Goal: Task Accomplishment & Management: Use online tool/utility

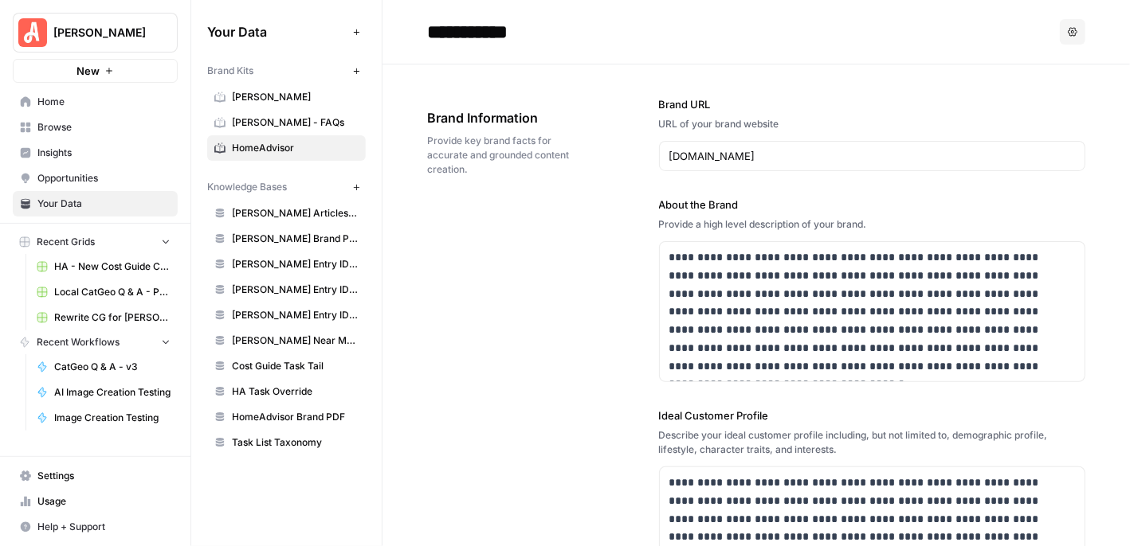
scroll to position [9962, 0]
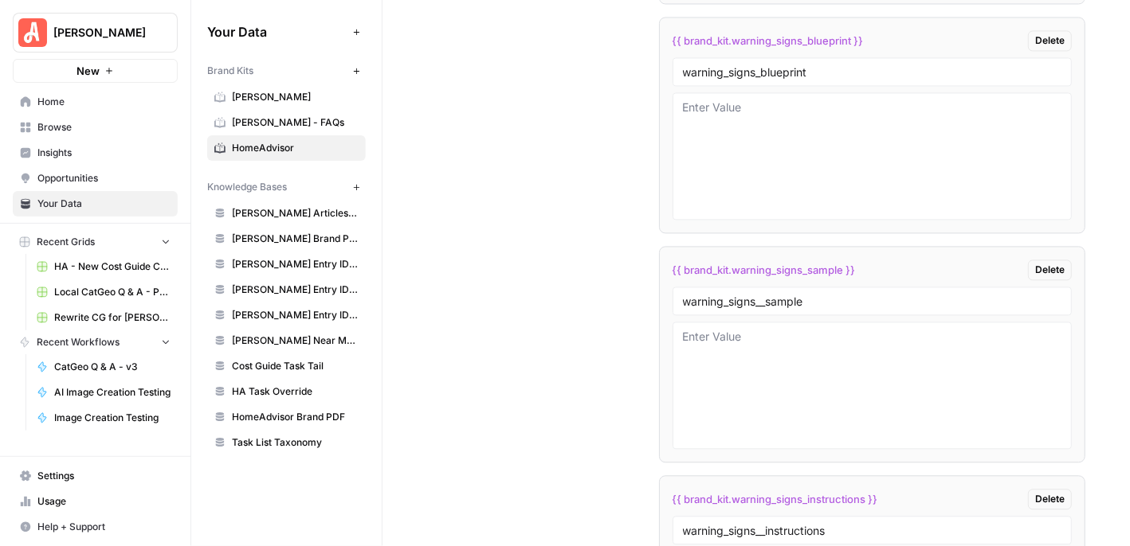
click at [85, 124] on span "Browse" at bounding box center [103, 127] width 133 height 14
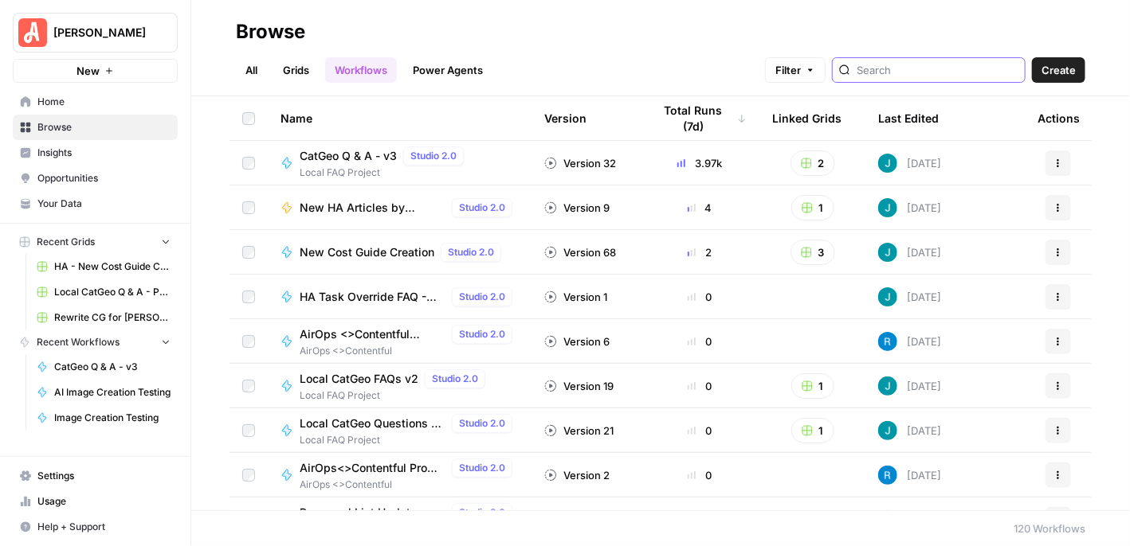
click at [921, 68] on input "search" at bounding box center [937, 70] width 162 height 16
click at [801, 68] on span "Filter" at bounding box center [787, 70] width 25 height 16
click at [707, 36] on h2 "Browse" at bounding box center [660, 31] width 849 height 25
click at [615, 58] on div "All Grids Workflows Power Agents Filter Create" at bounding box center [660, 64] width 849 height 38
click at [338, 154] on span "CatGeo Q & A - v3" at bounding box center [348, 156] width 97 height 16
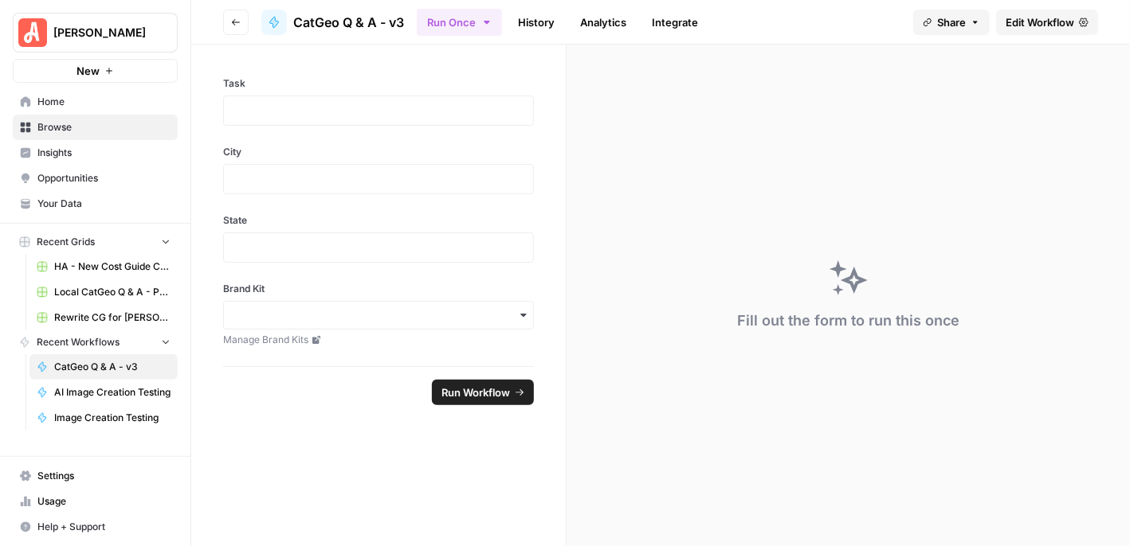
click at [530, 22] on link "History" at bounding box center [536, 22] width 56 height 25
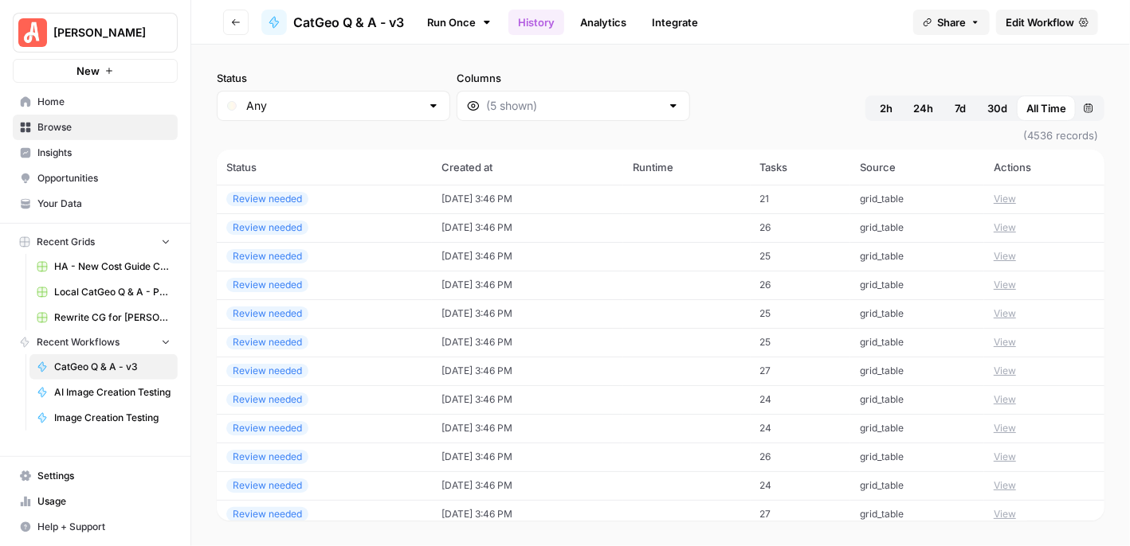
click at [594, 29] on link "Analytics" at bounding box center [602, 22] width 65 height 25
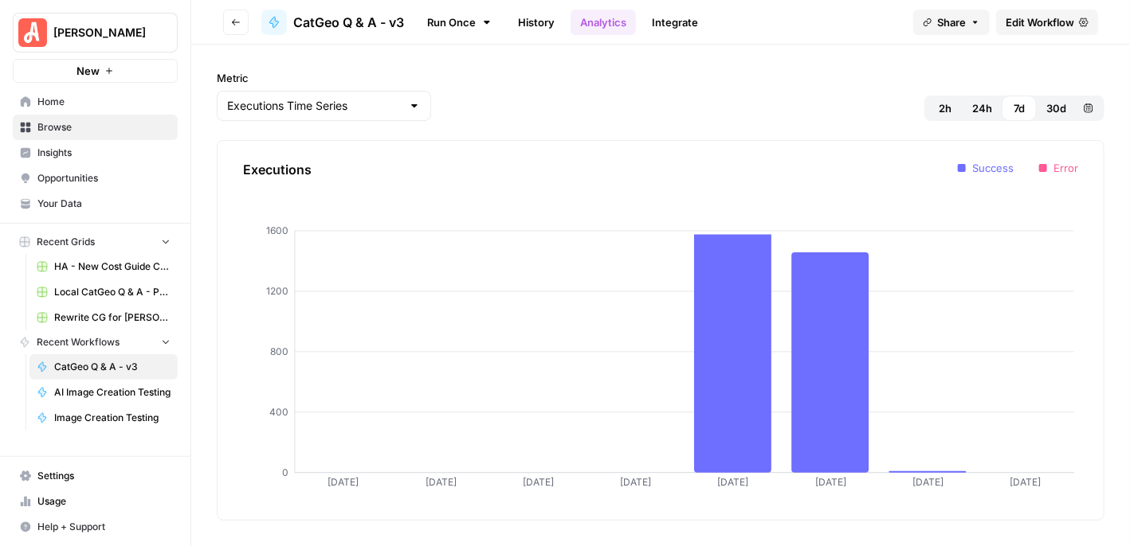
click at [664, 26] on link "Integrate" at bounding box center [674, 22] width 65 height 25
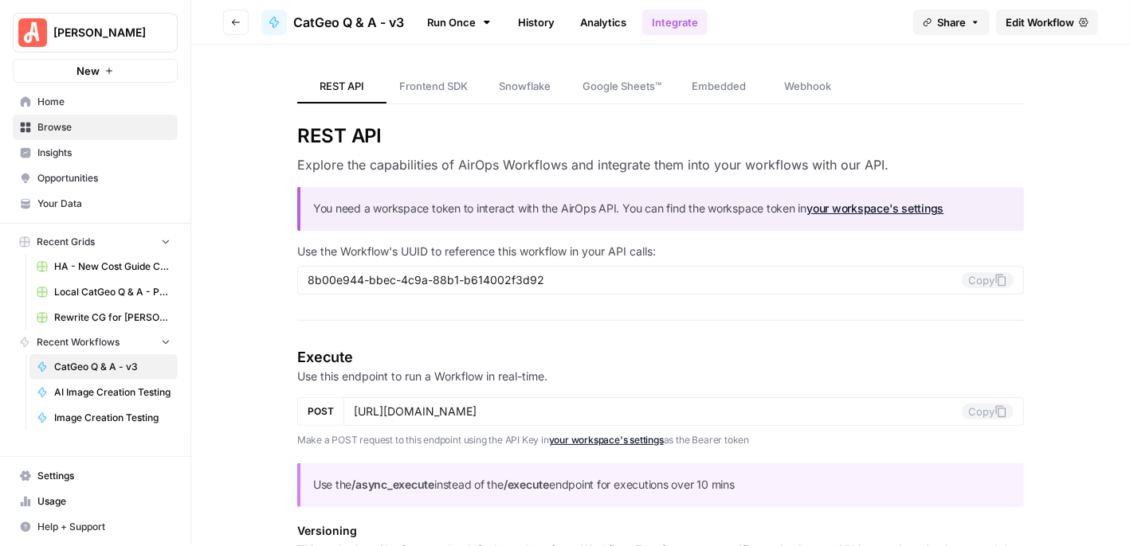
click at [532, 24] on link "History" at bounding box center [536, 22] width 56 height 25
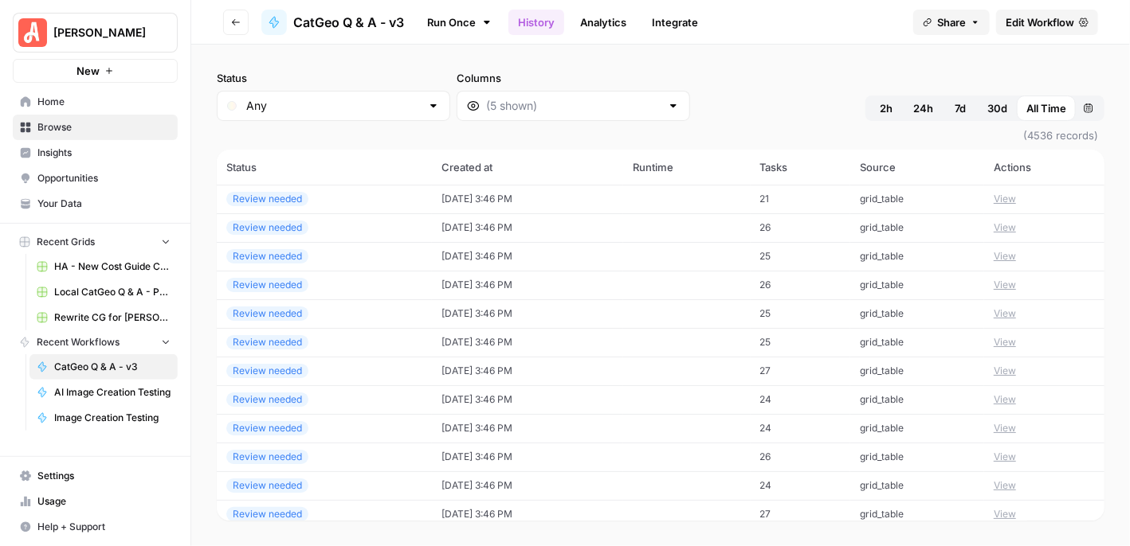
click at [1004, 198] on button "View" at bounding box center [1004, 199] width 22 height 14
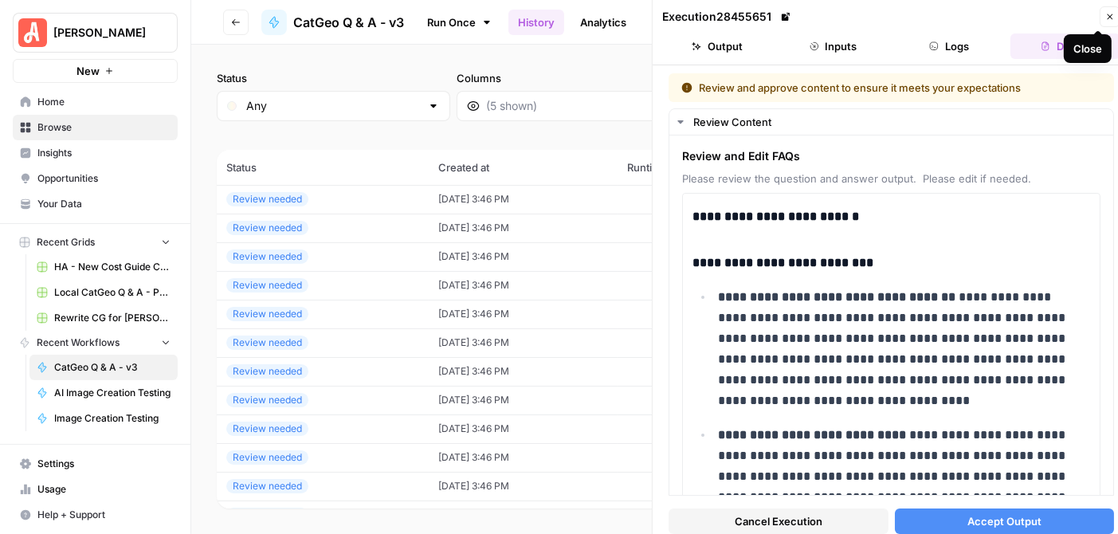
click at [1112, 18] on icon "button" at bounding box center [1110, 17] width 10 height 10
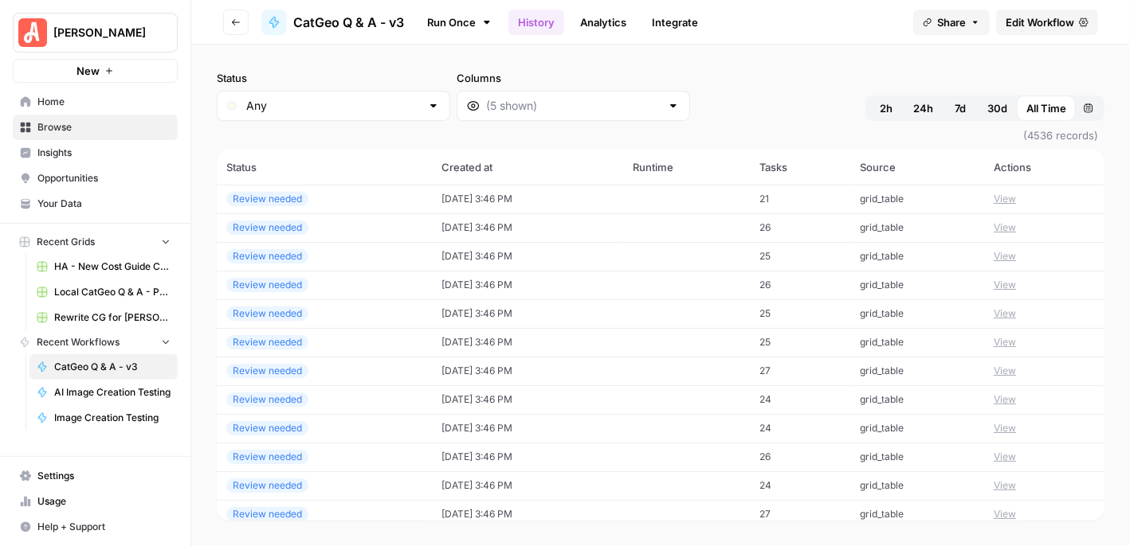
click at [616, 25] on link "Analytics" at bounding box center [602, 22] width 65 height 25
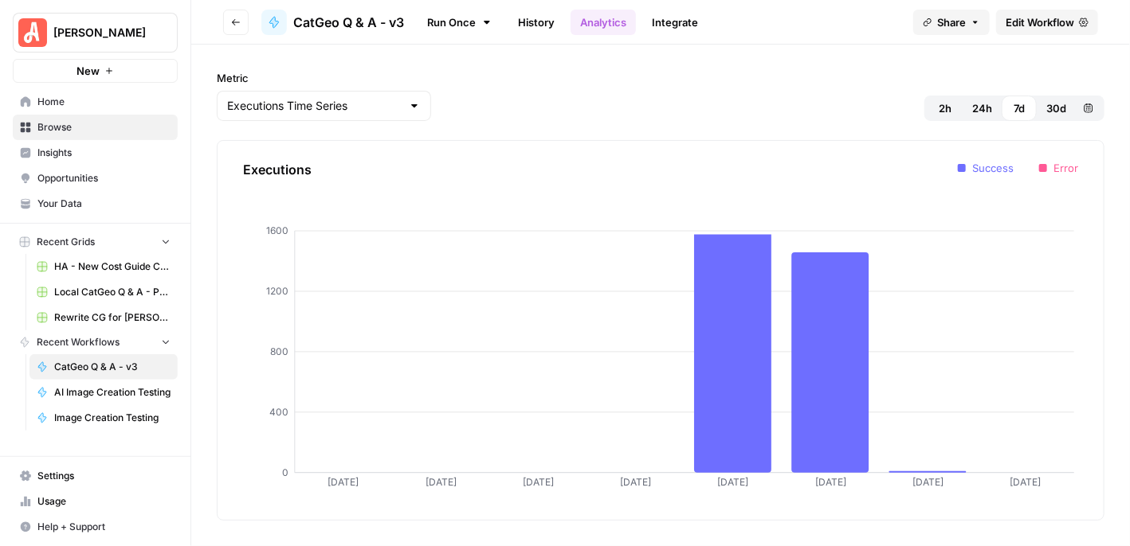
click at [682, 21] on link "Integrate" at bounding box center [674, 22] width 65 height 25
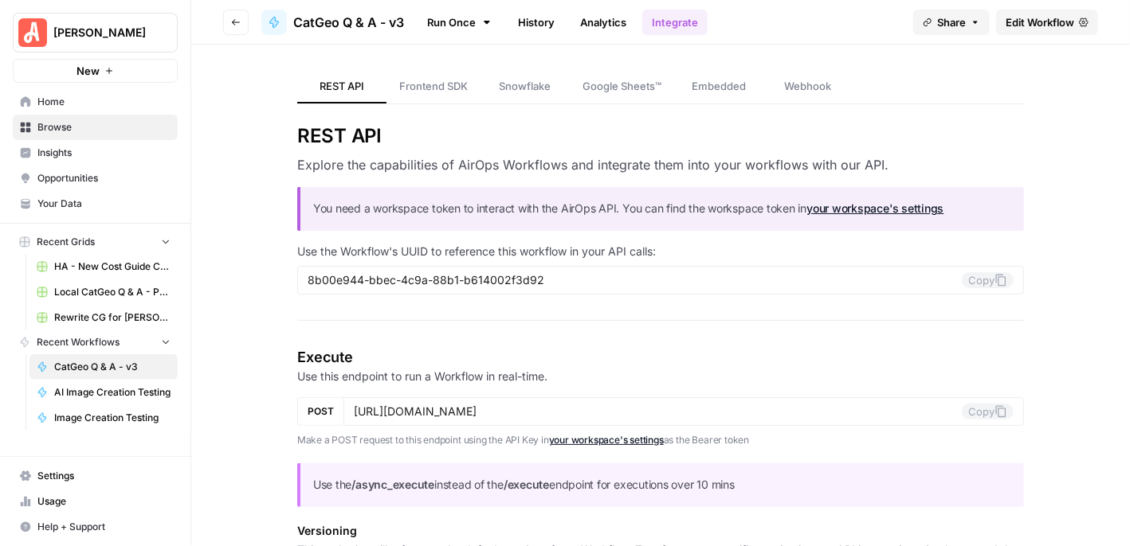
click at [223, 17] on button "Go back" at bounding box center [235, 22] width 25 height 25
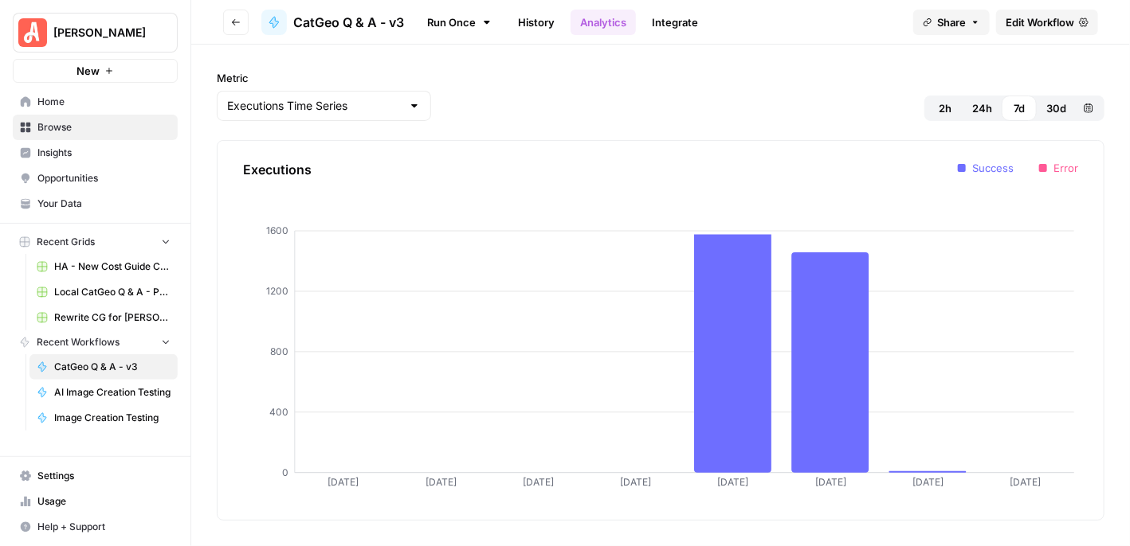
click at [231, 21] on icon "button" at bounding box center [236, 23] width 10 height 10
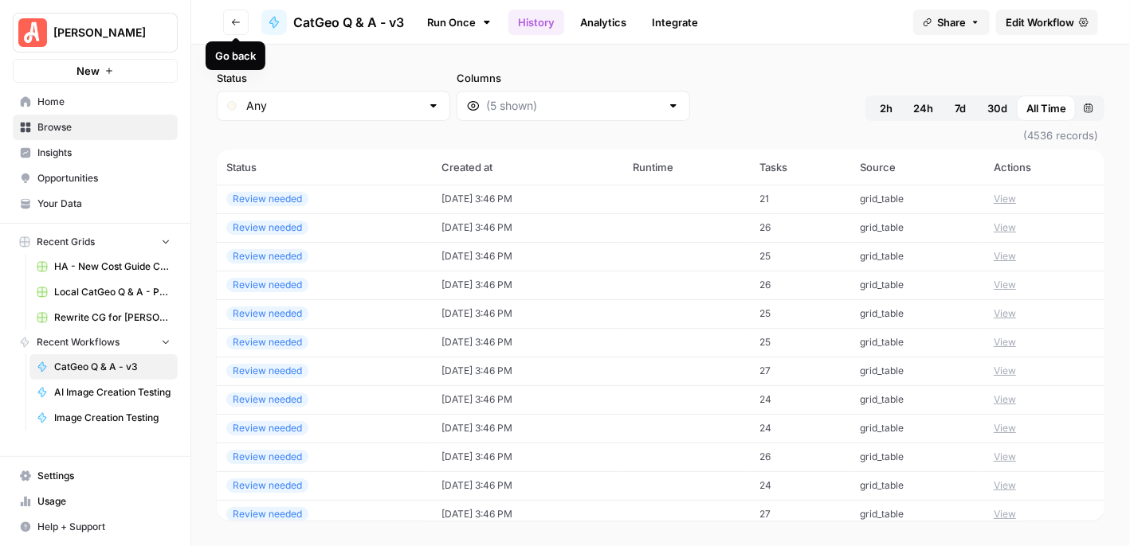
click at [232, 21] on icon "button" at bounding box center [236, 23] width 10 height 10
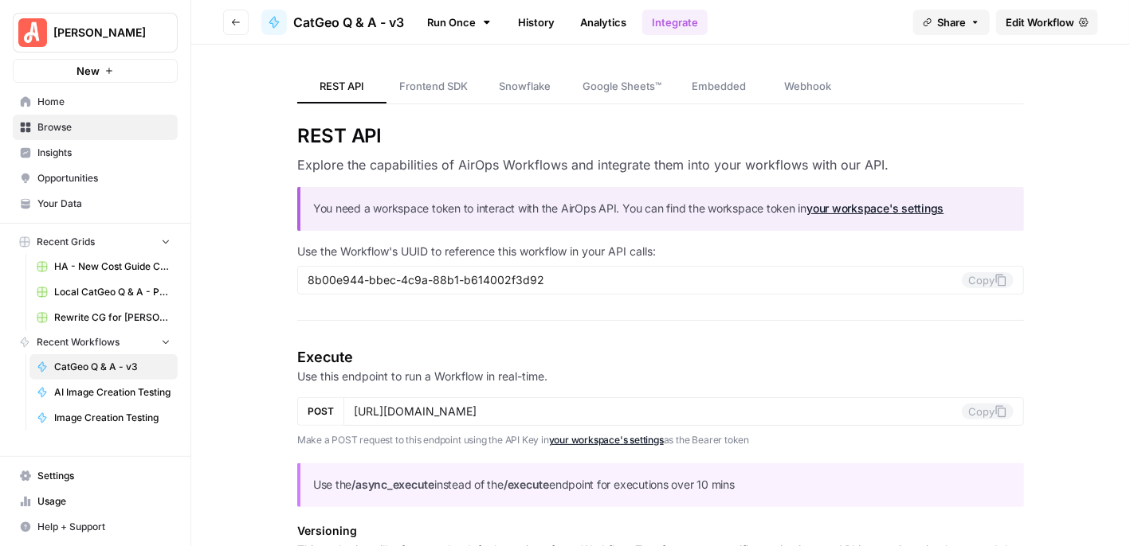
click at [533, 19] on link "History" at bounding box center [536, 22] width 56 height 25
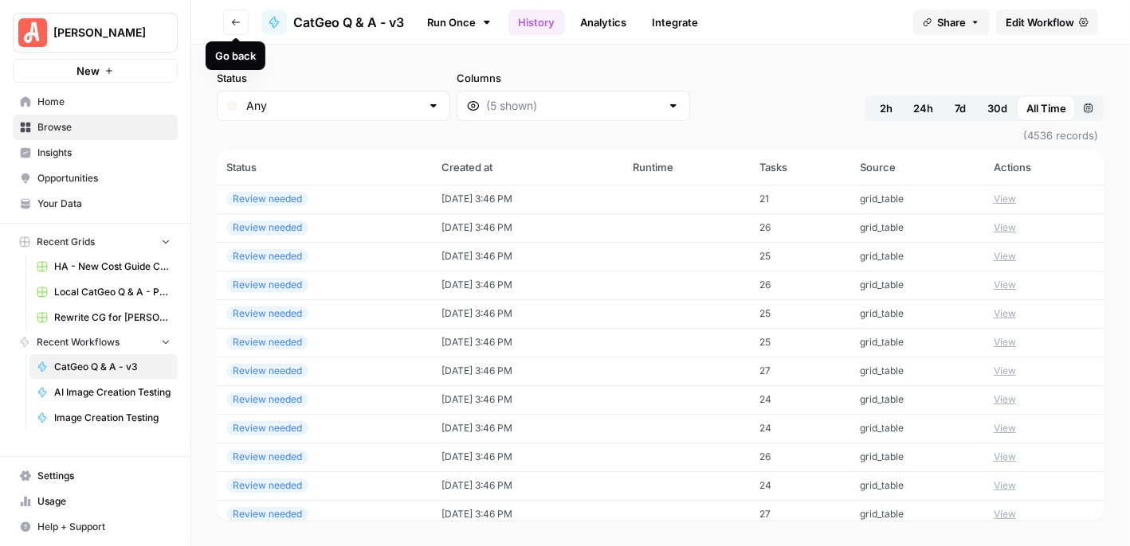
click at [231, 19] on icon "button" at bounding box center [236, 23] width 10 height 10
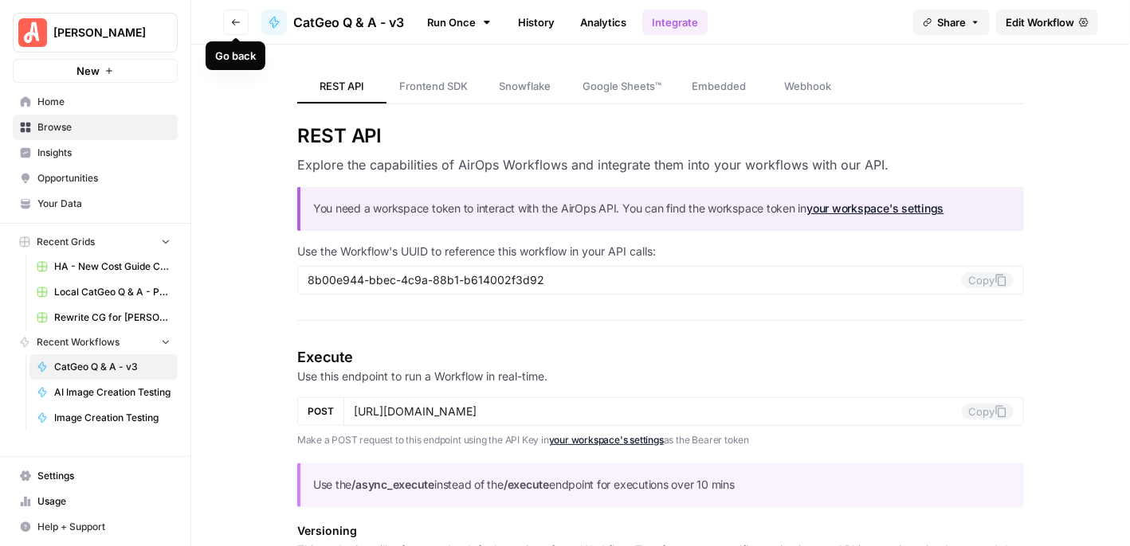
click at [231, 19] on icon "button" at bounding box center [236, 23] width 10 height 10
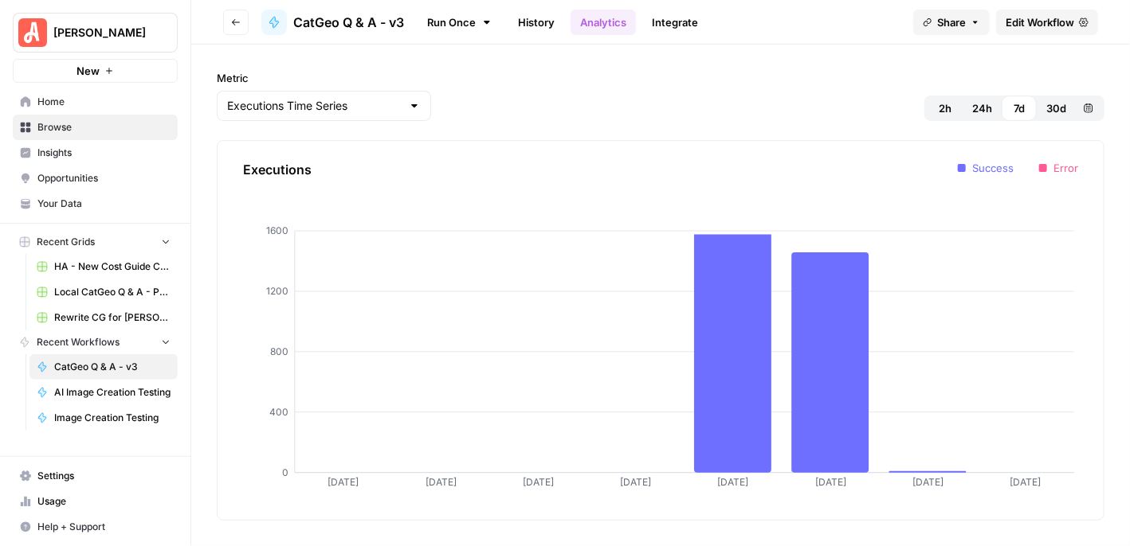
click at [239, 26] on button "Go back" at bounding box center [235, 22] width 25 height 25
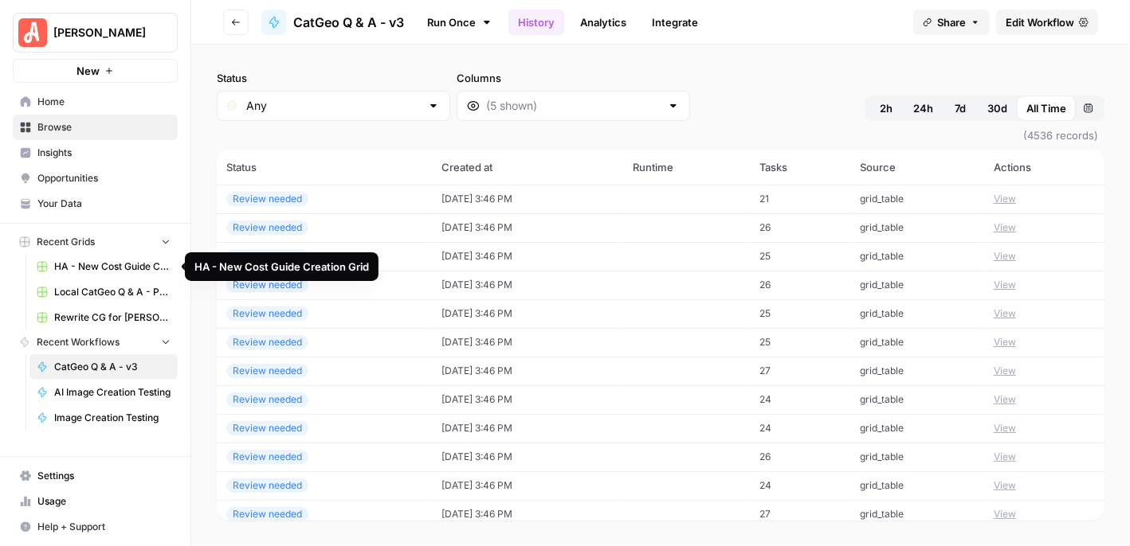
click at [131, 260] on span "HA - New Cost Guide Creation Grid" at bounding box center [112, 267] width 116 height 14
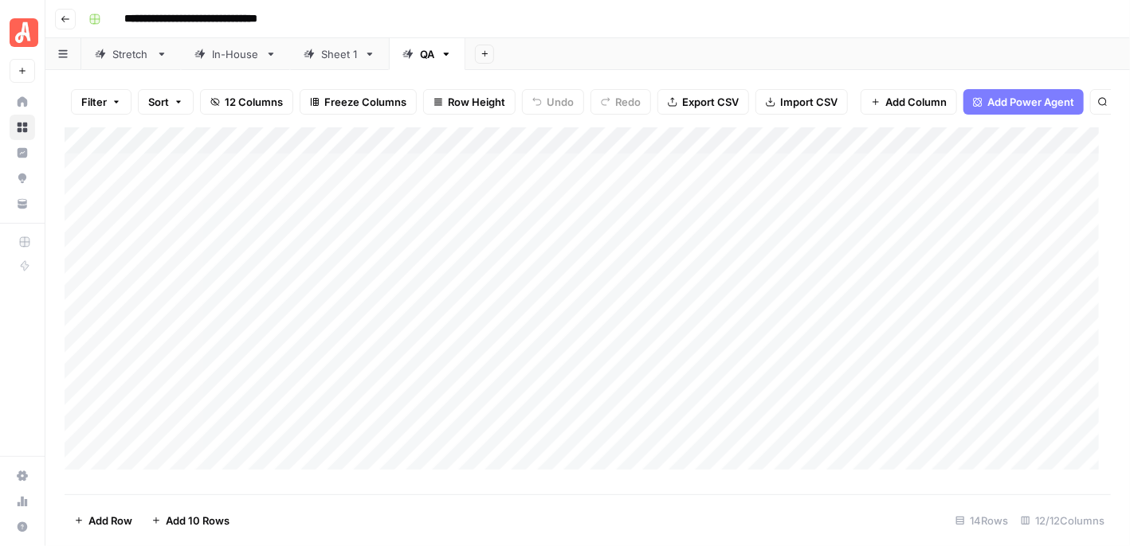
click at [665, 157] on div "Add Column" at bounding box center [588, 304] width 1046 height 355
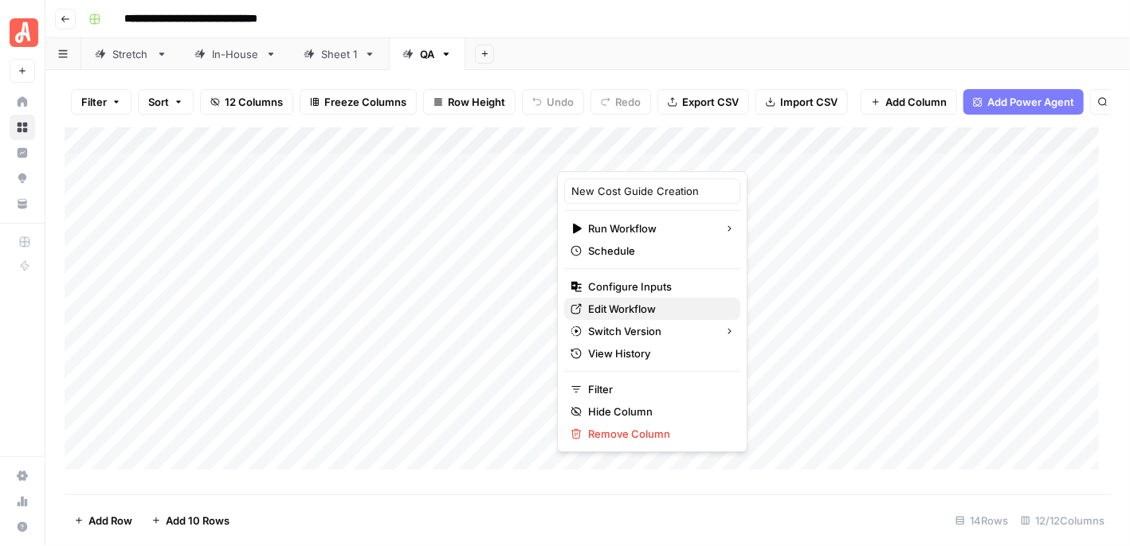
click at [628, 308] on span "Edit Workflow" at bounding box center [657, 309] width 139 height 16
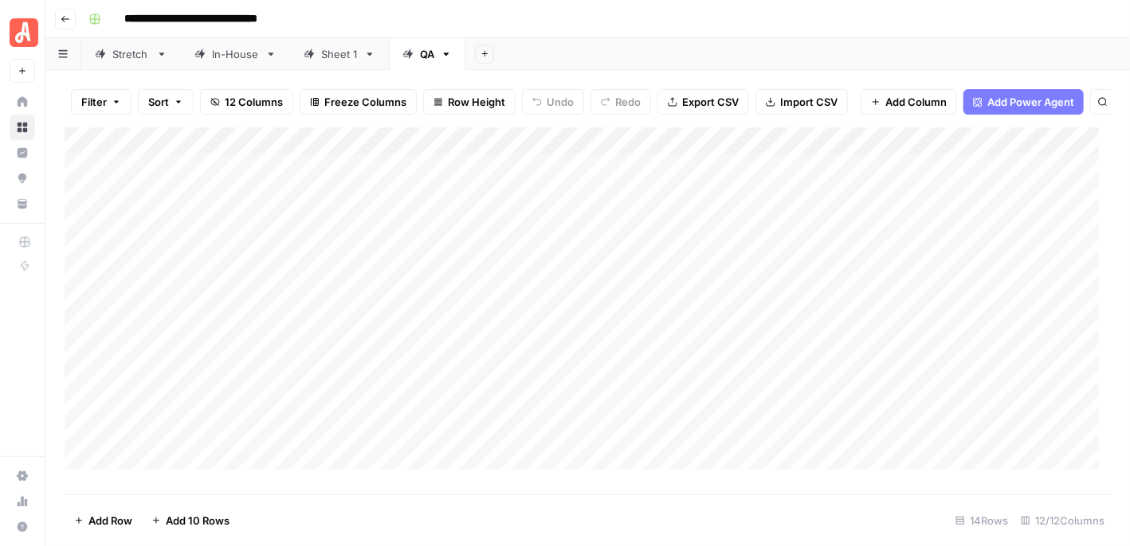
click at [71, 10] on button "Go back" at bounding box center [65, 19] width 21 height 21
